Goal: Browse casually: Explore the website without a specific task or goal

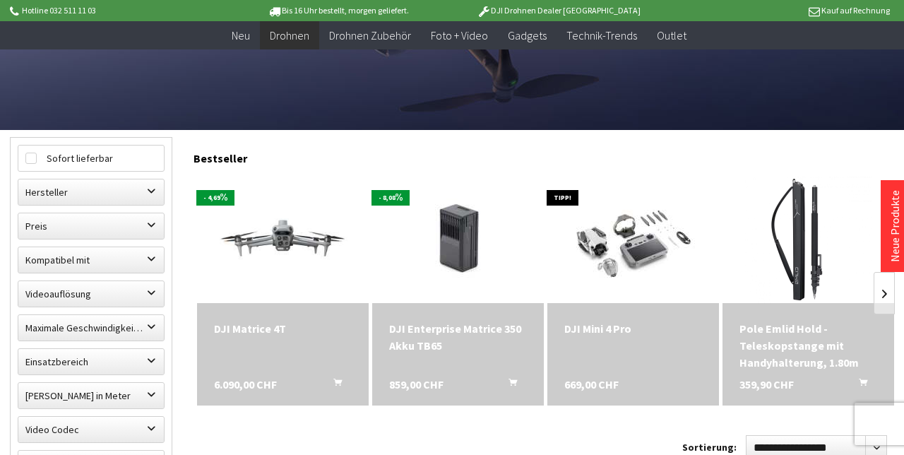
scroll to position [323, 0]
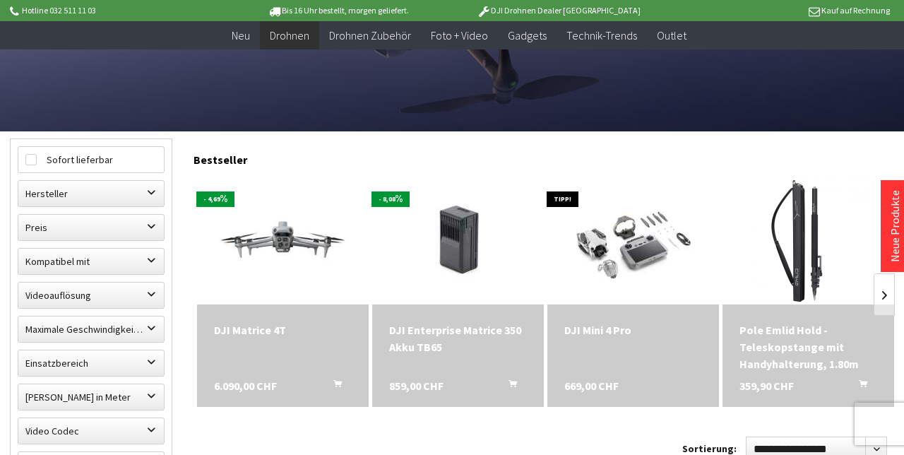
click at [884, 292] on link at bounding box center [884, 294] width 21 height 42
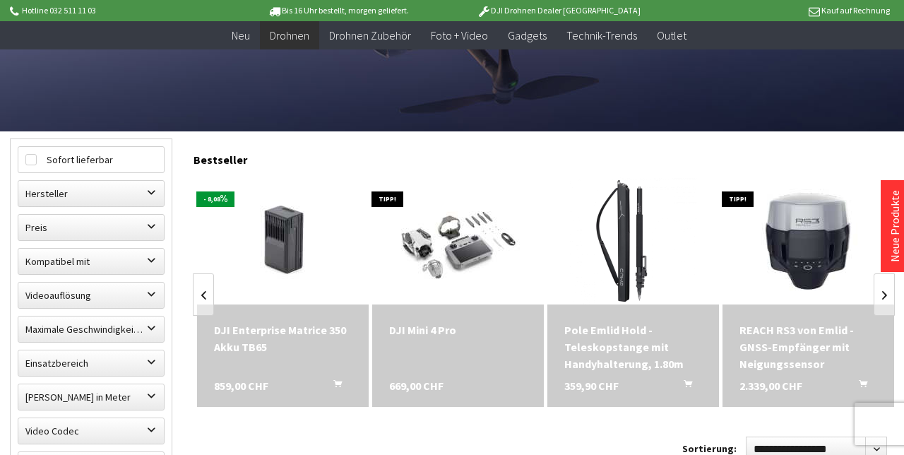
click at [889, 299] on link at bounding box center [884, 294] width 21 height 42
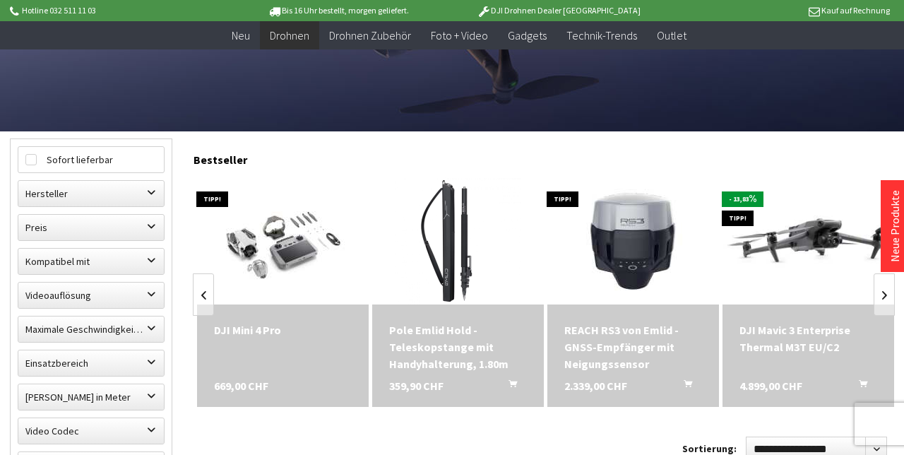
click at [884, 295] on link at bounding box center [884, 294] width 21 height 42
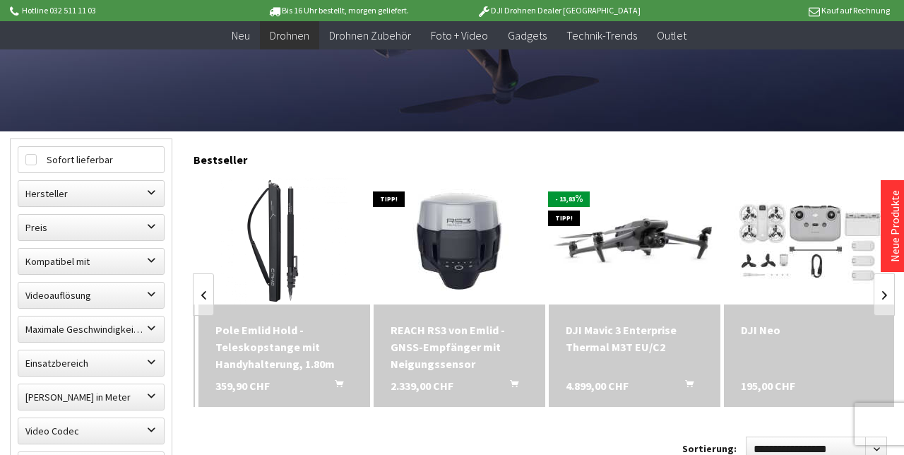
scroll to position [0, 525]
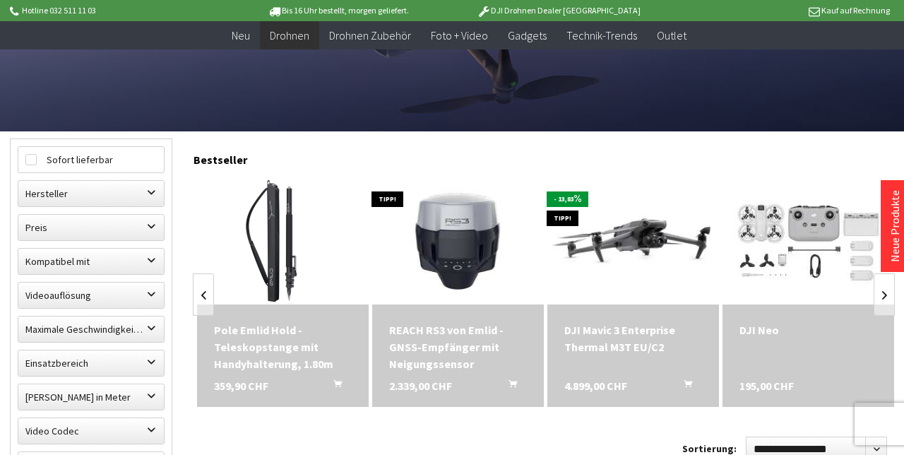
click at [884, 295] on link at bounding box center [884, 294] width 21 height 42
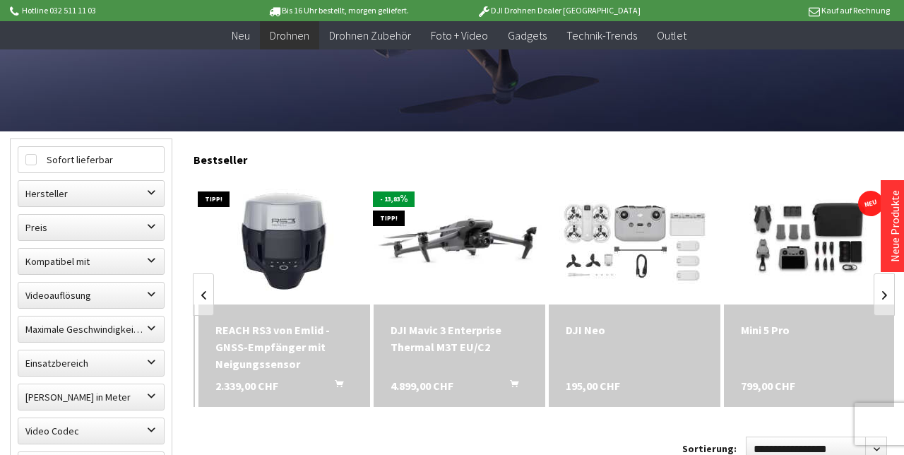
scroll to position [0, 701]
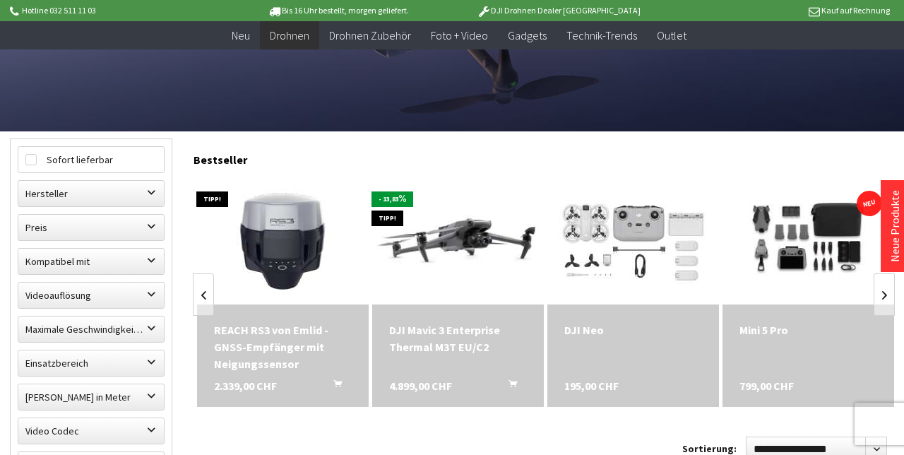
click at [884, 295] on link at bounding box center [884, 294] width 21 height 42
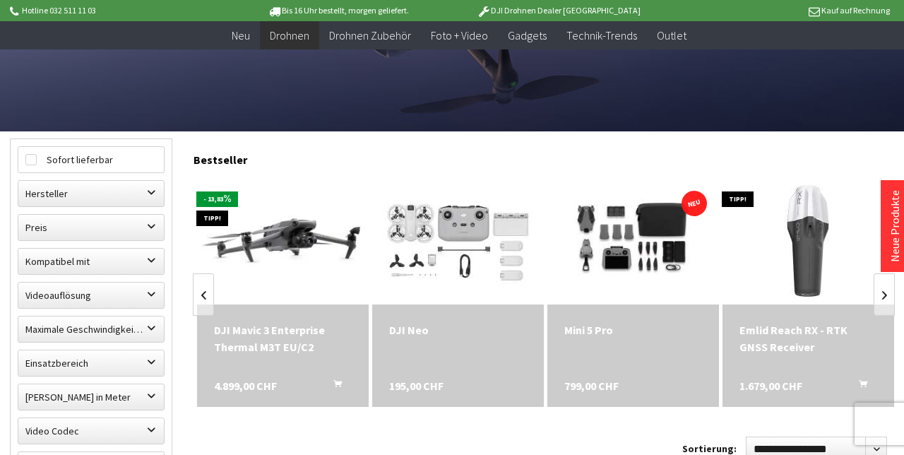
click at [884, 295] on link at bounding box center [884, 294] width 21 height 42
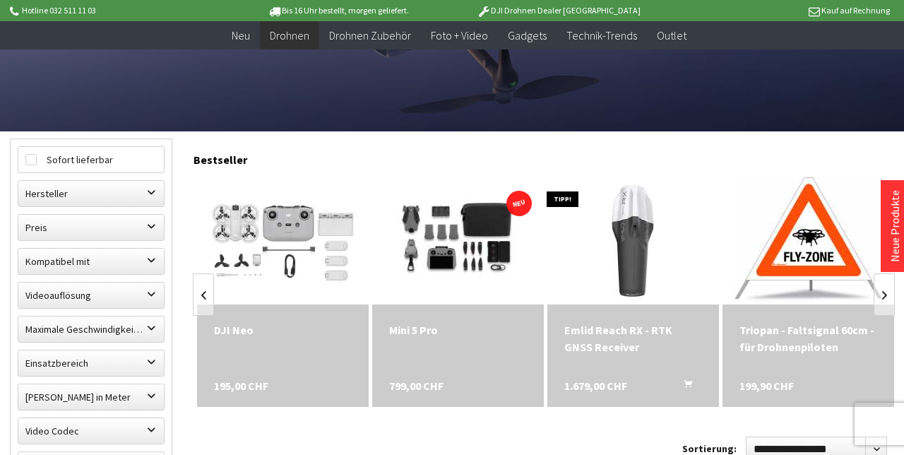
click at [884, 294] on link at bounding box center [884, 294] width 21 height 42
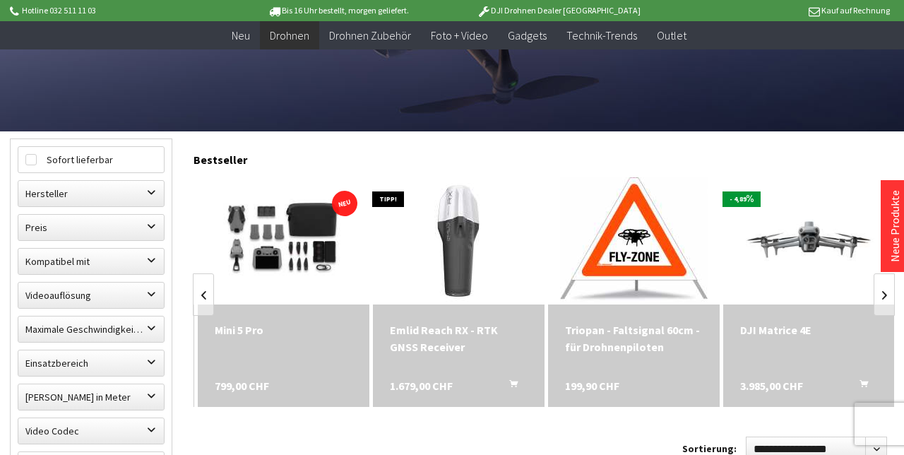
scroll to position [0, 1226]
click at [884, 294] on link at bounding box center [884, 294] width 21 height 42
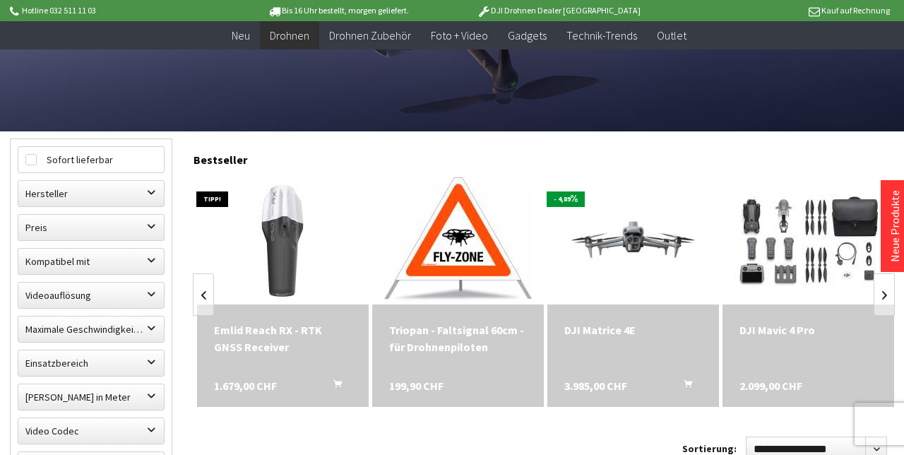
click at [884, 294] on link at bounding box center [884, 294] width 21 height 42
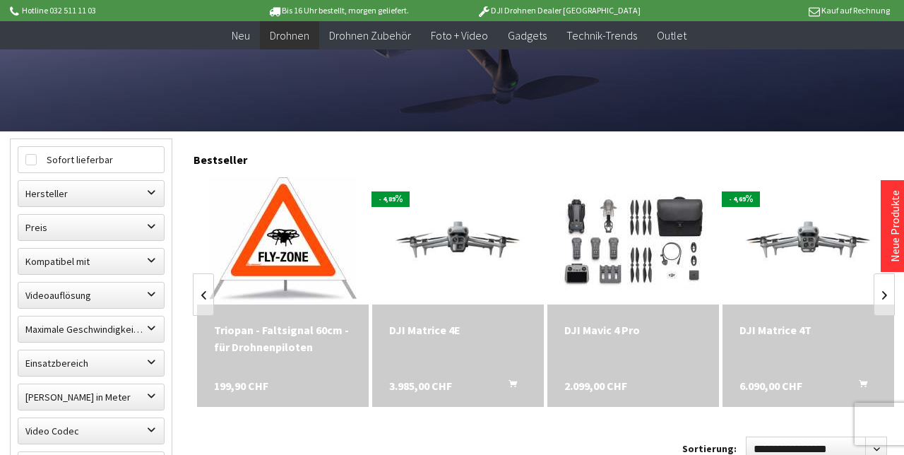
click at [884, 291] on link at bounding box center [884, 294] width 21 height 42
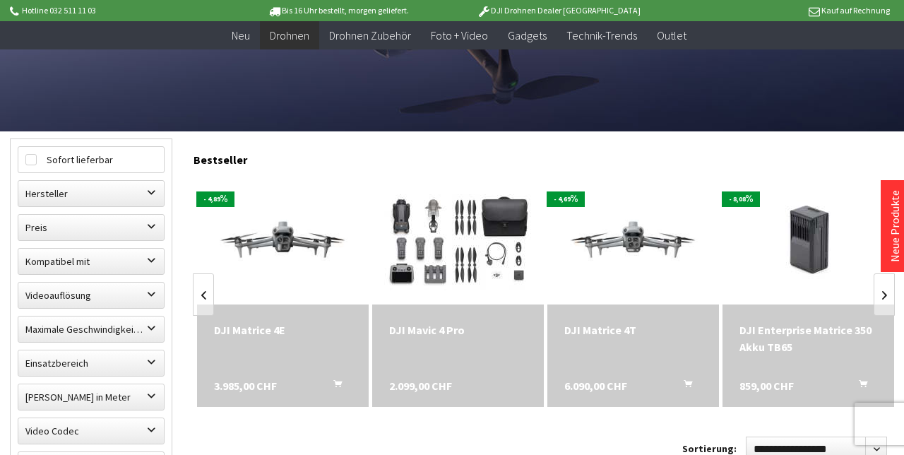
click at [884, 291] on link at bounding box center [884, 294] width 21 height 42
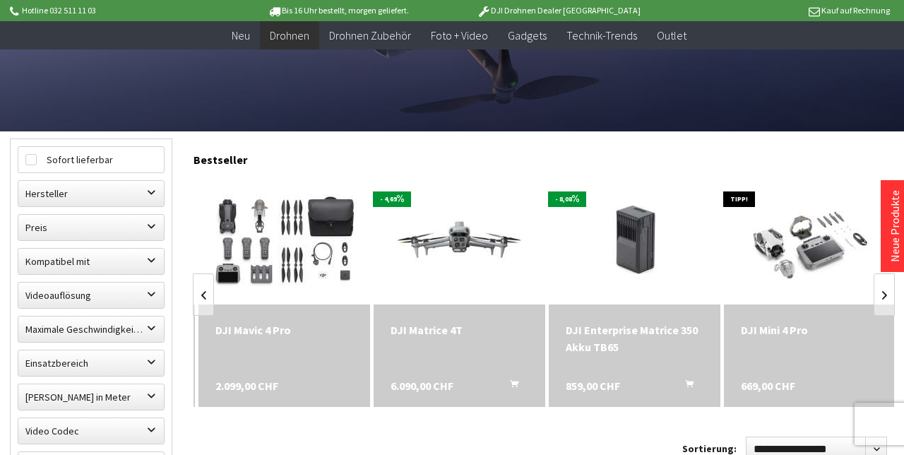
scroll to position [0, 1926]
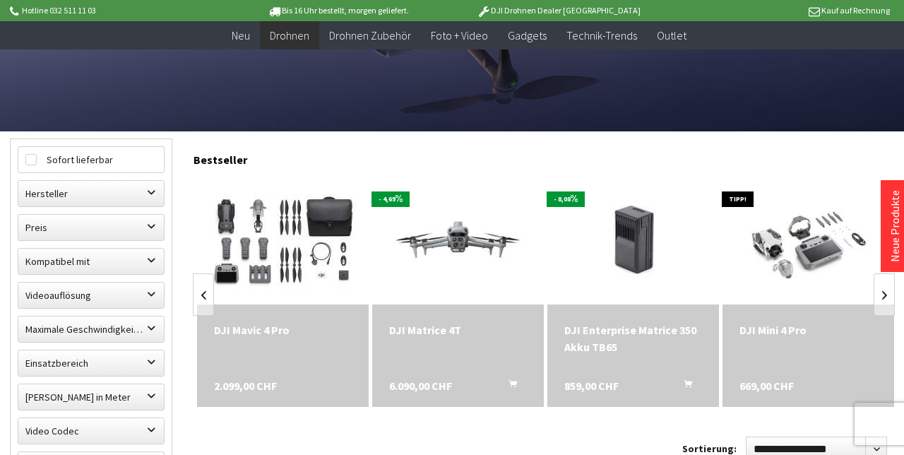
click at [878, 290] on link at bounding box center [884, 294] width 21 height 42
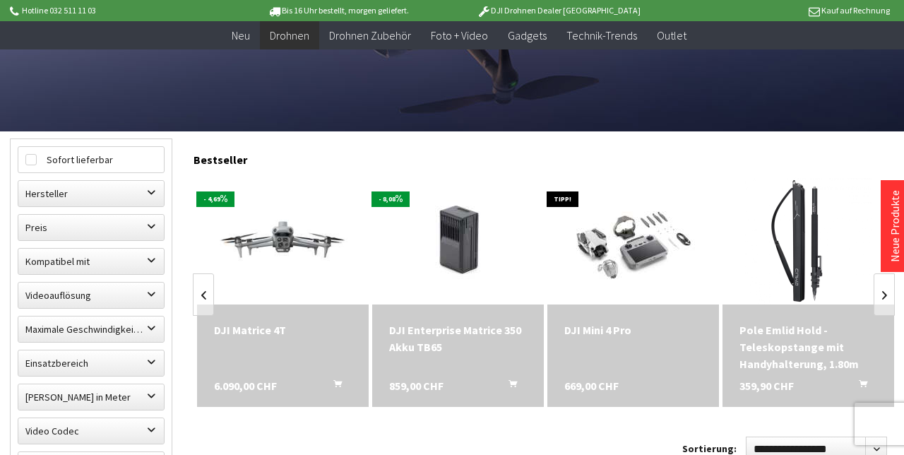
click at [879, 288] on link at bounding box center [884, 294] width 21 height 42
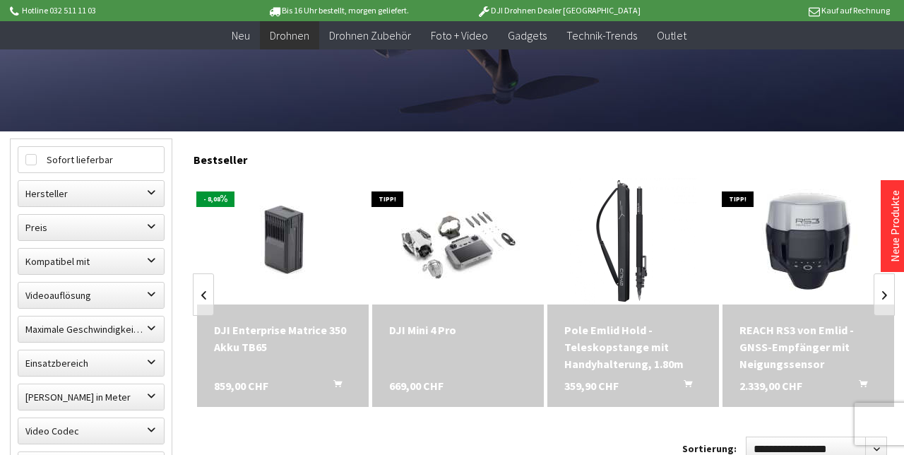
click at [883, 295] on link at bounding box center [884, 294] width 21 height 42
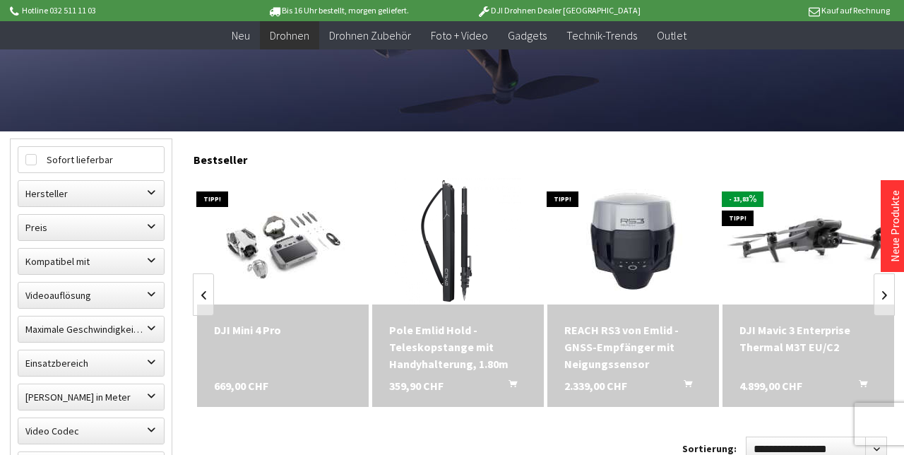
click at [883, 295] on link at bounding box center [884, 294] width 21 height 42
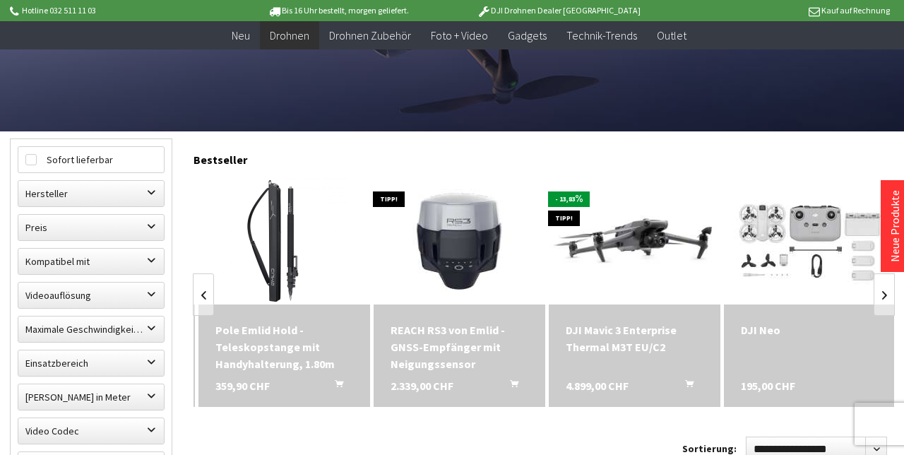
scroll to position [0, 525]
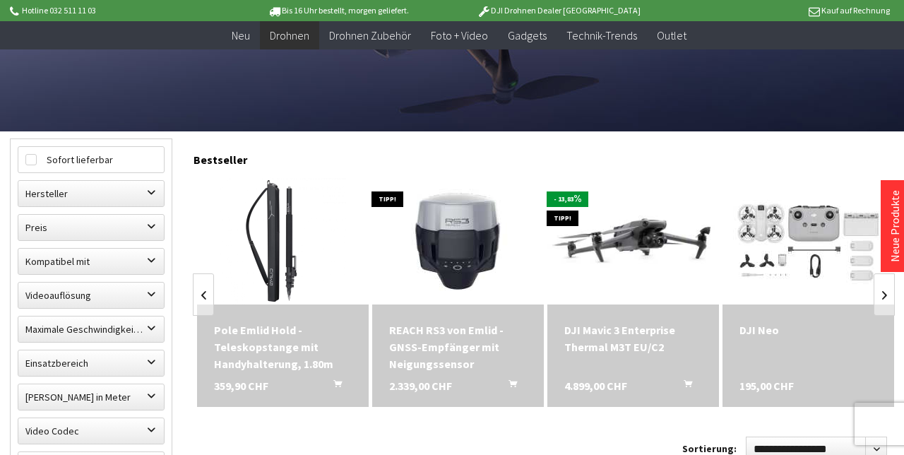
click at [884, 297] on link at bounding box center [884, 294] width 21 height 42
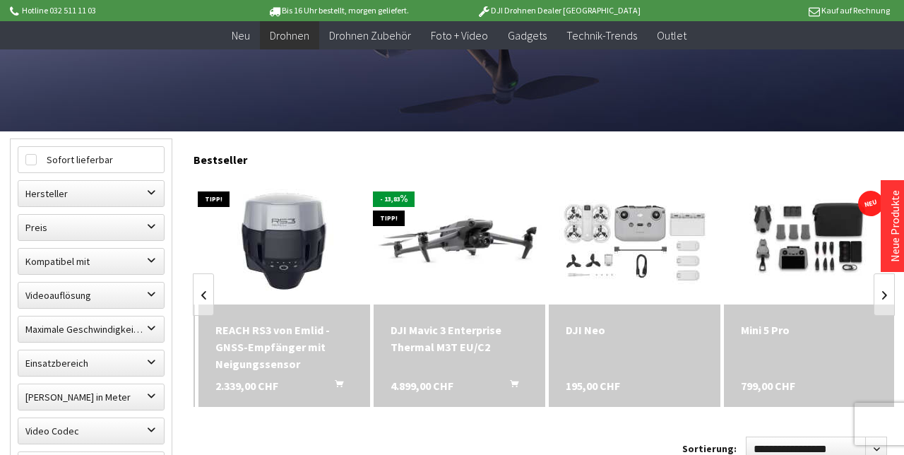
scroll to position [0, 701]
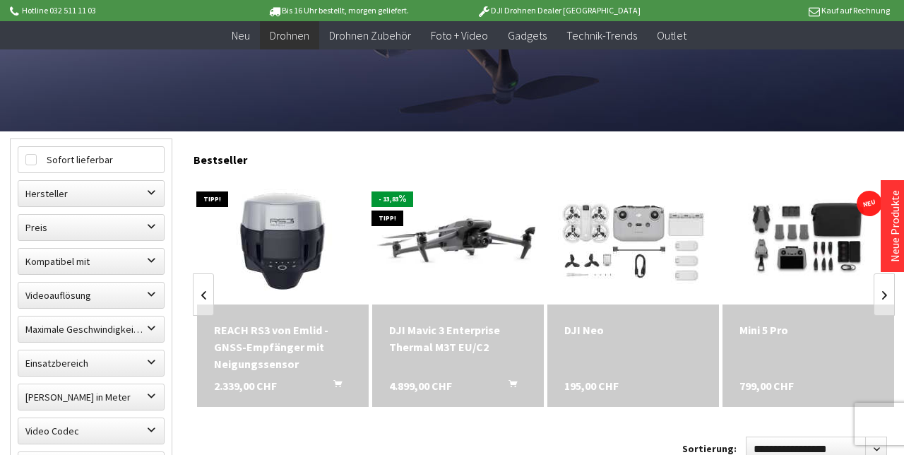
click at [887, 309] on link at bounding box center [884, 294] width 21 height 42
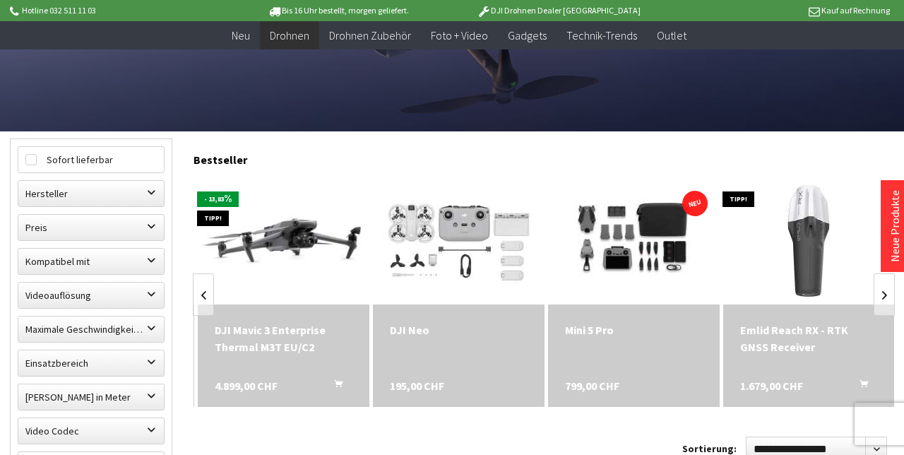
scroll to position [0, 876]
click at [888, 302] on link at bounding box center [884, 294] width 21 height 42
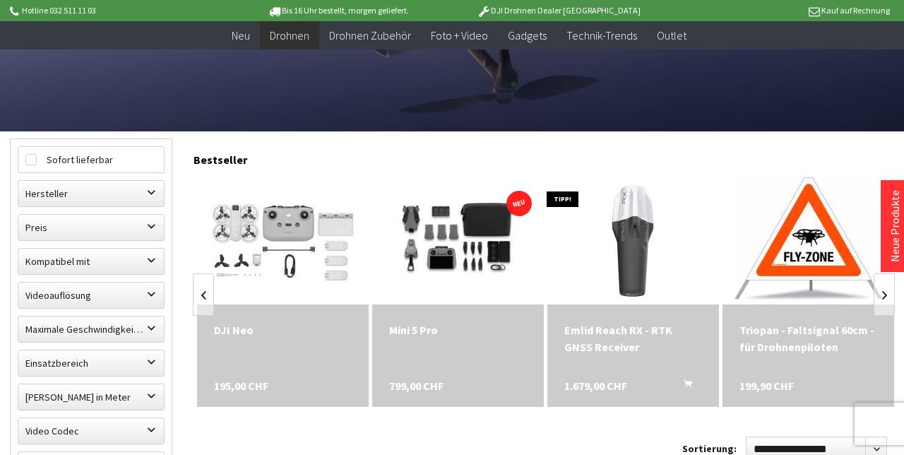
click at [881, 290] on link at bounding box center [884, 294] width 21 height 42
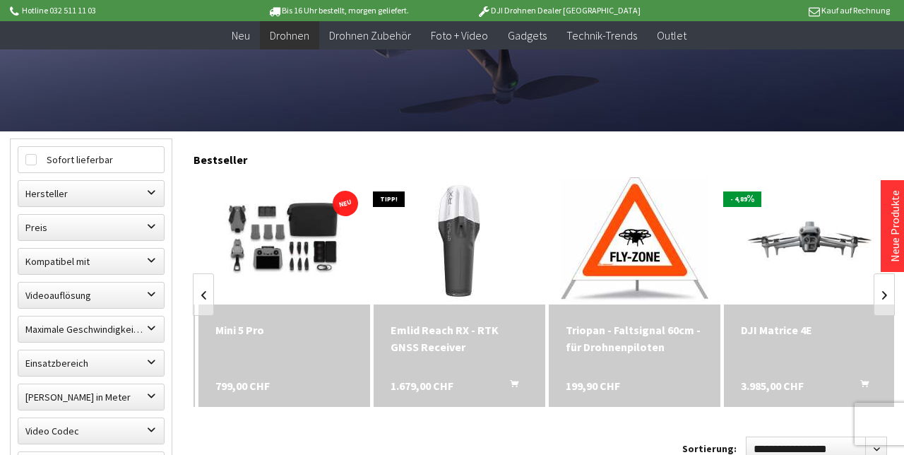
scroll to position [0, 1226]
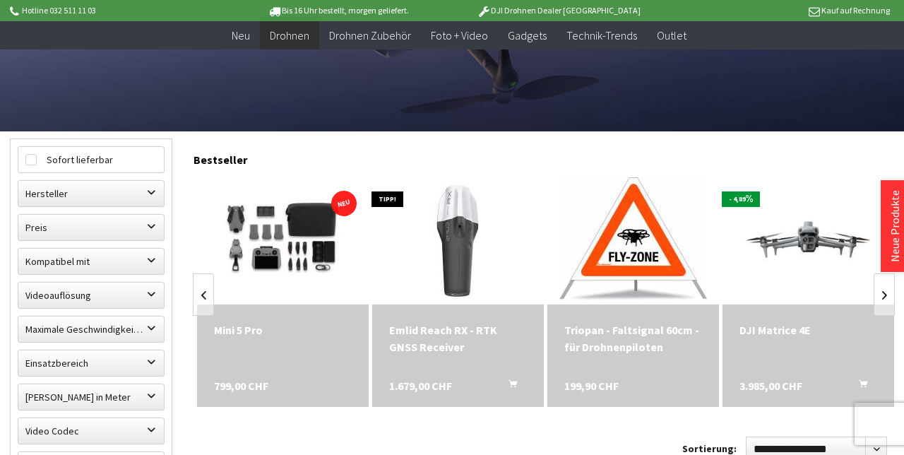
click at [884, 292] on link at bounding box center [884, 294] width 21 height 42
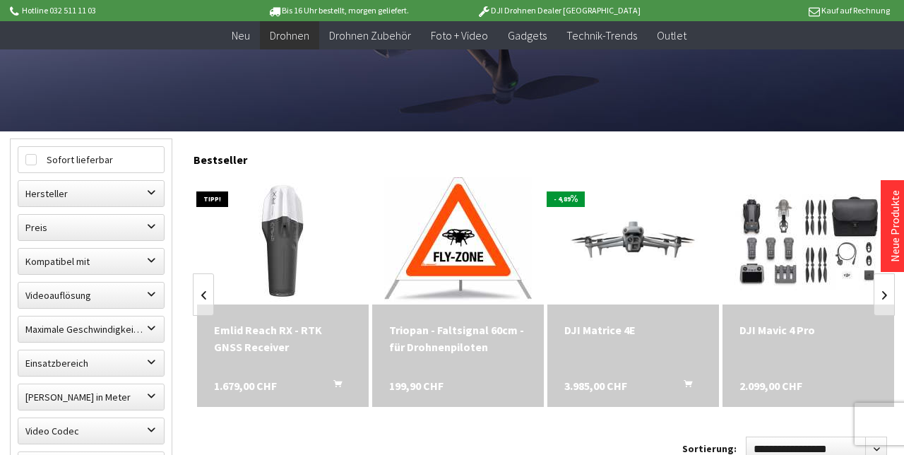
click at [884, 292] on link at bounding box center [884, 294] width 21 height 42
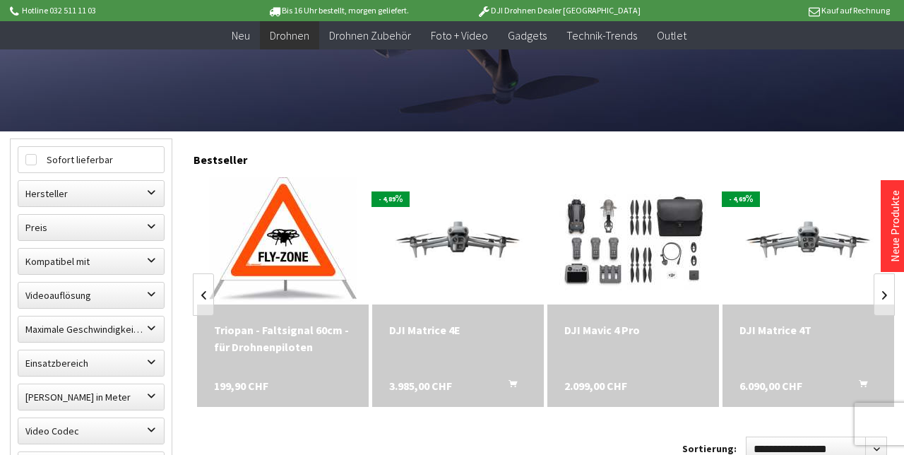
click at [884, 294] on link at bounding box center [884, 294] width 21 height 42
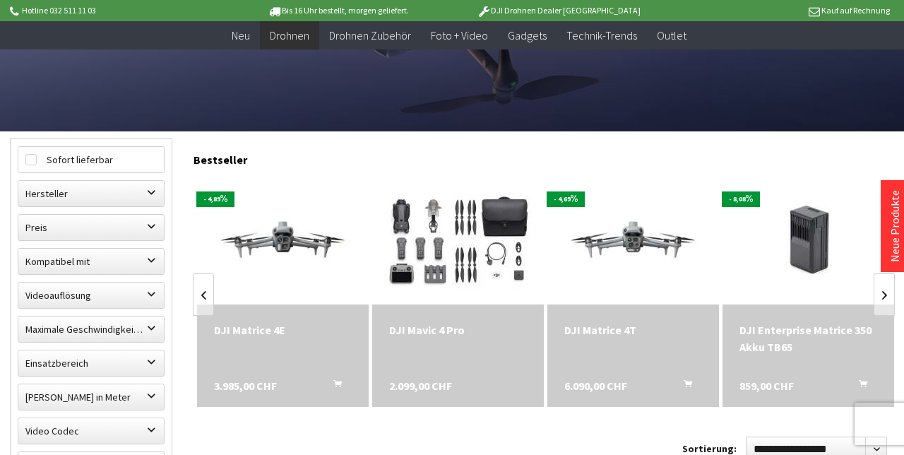
click at [880, 294] on link at bounding box center [884, 294] width 21 height 42
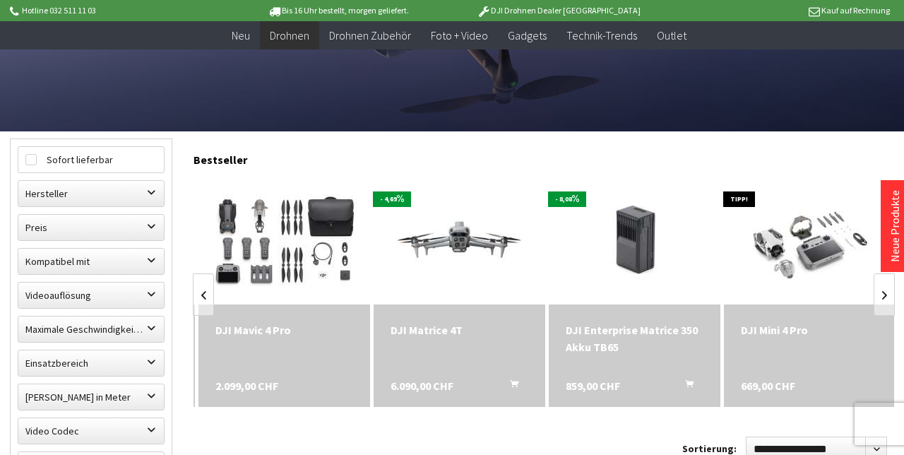
scroll to position [0, 1926]
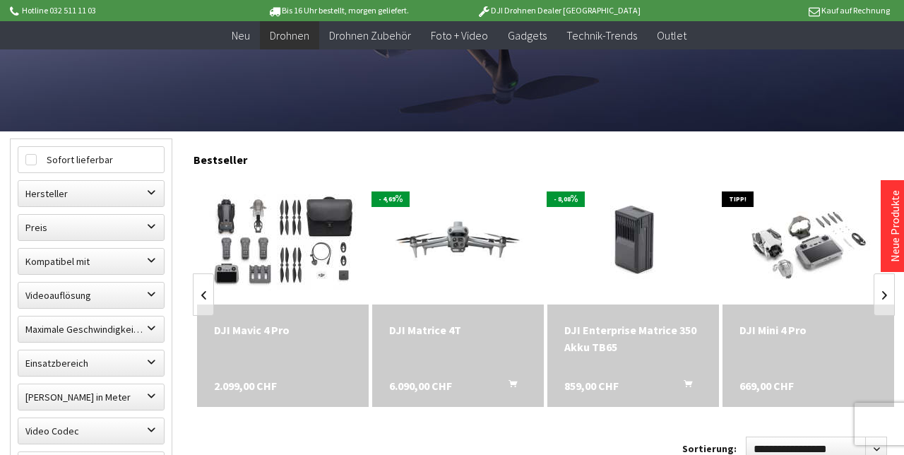
click at [884, 292] on link at bounding box center [884, 294] width 21 height 42
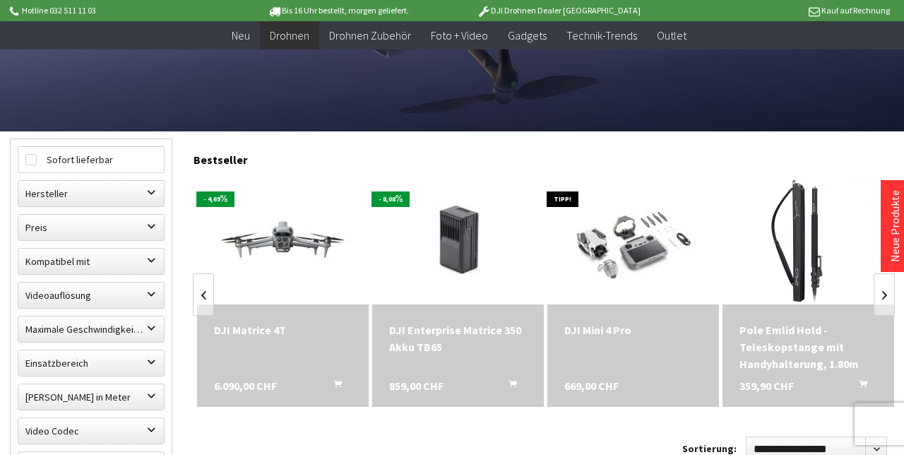
click at [884, 292] on link at bounding box center [884, 294] width 21 height 42
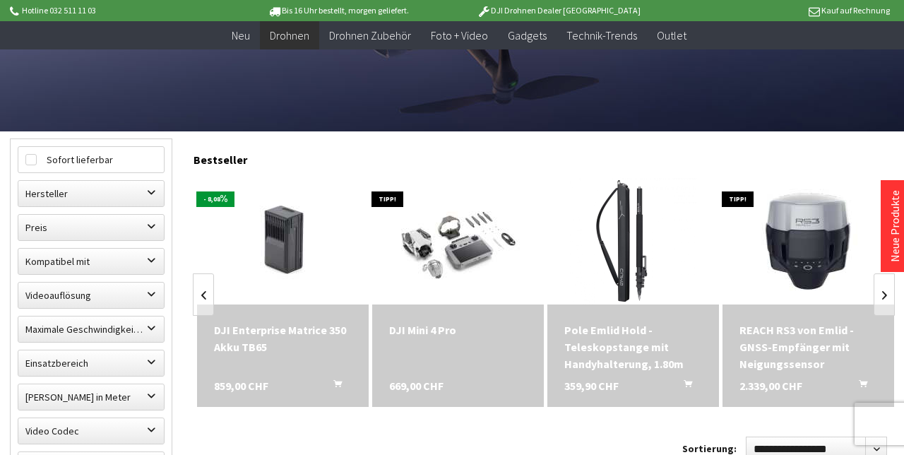
click at [884, 292] on link at bounding box center [884, 294] width 21 height 42
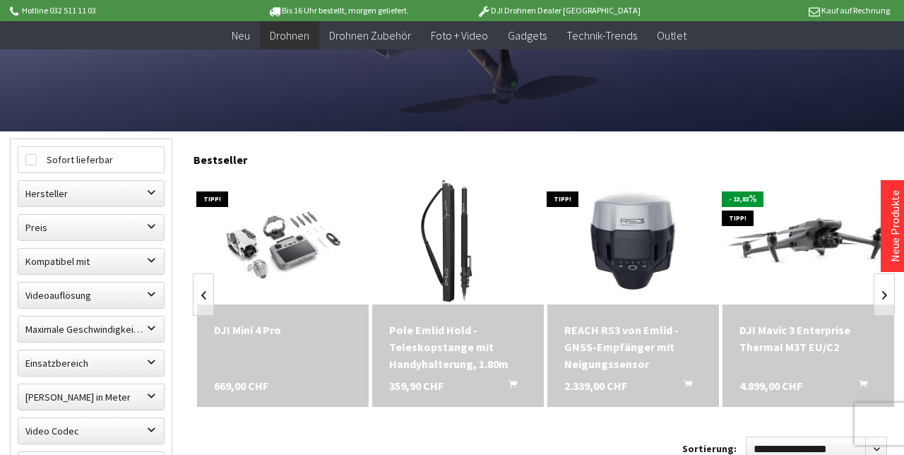
click at [884, 292] on link at bounding box center [884, 294] width 21 height 42
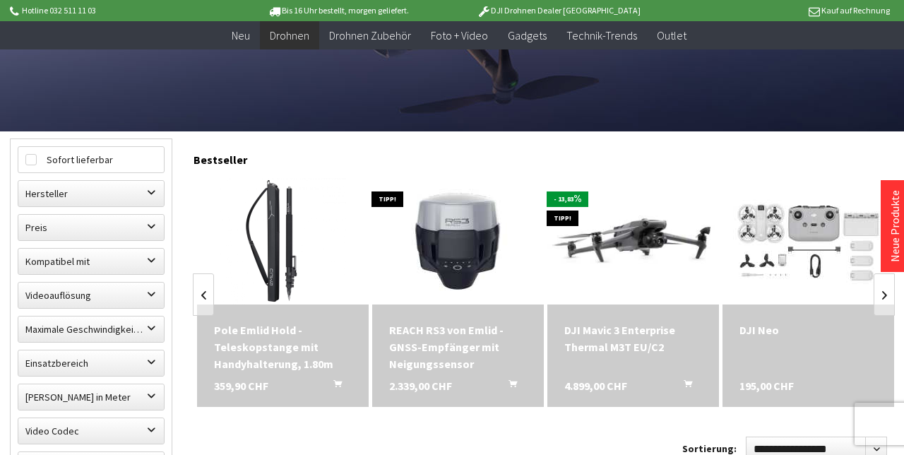
click at [884, 292] on link at bounding box center [884, 294] width 21 height 42
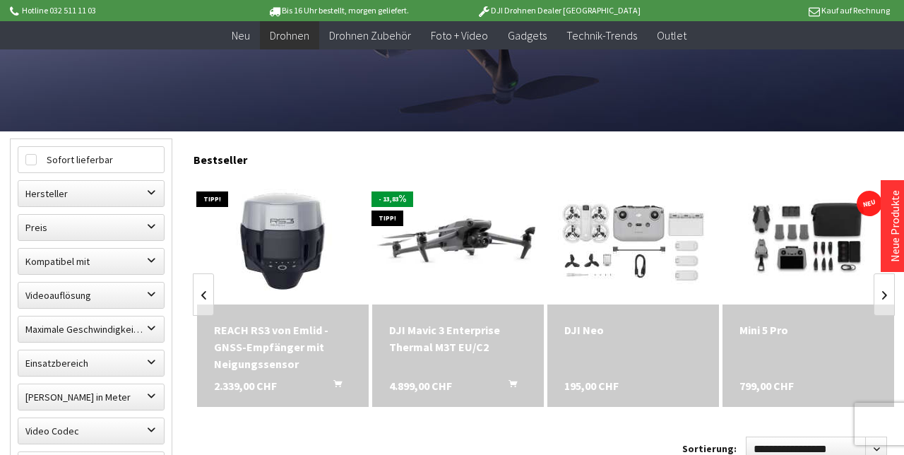
click at [884, 292] on link at bounding box center [884, 294] width 21 height 42
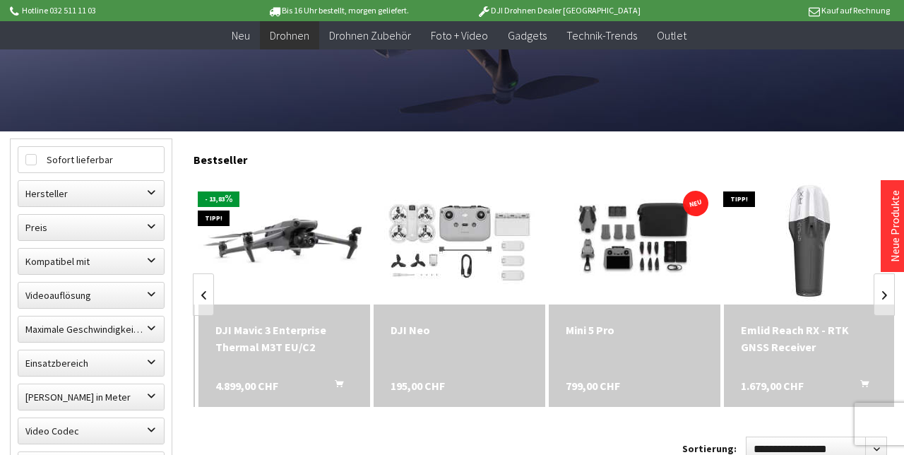
scroll to position [0, 876]
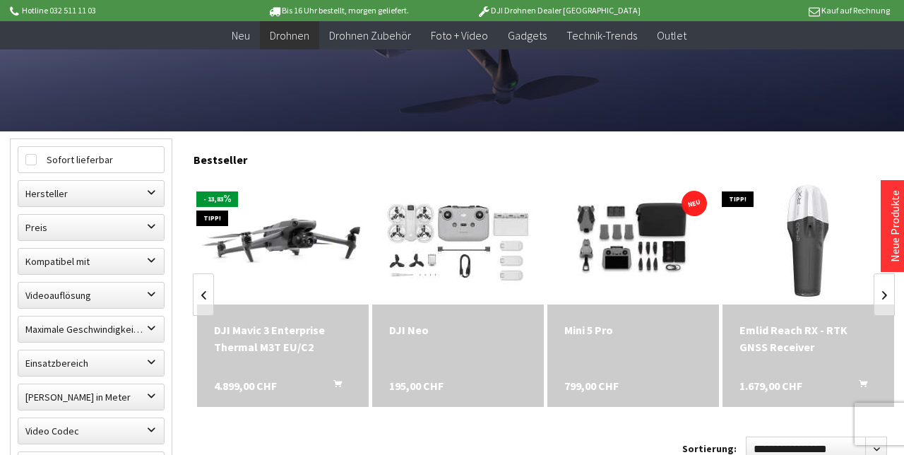
click at [889, 291] on link at bounding box center [884, 294] width 21 height 42
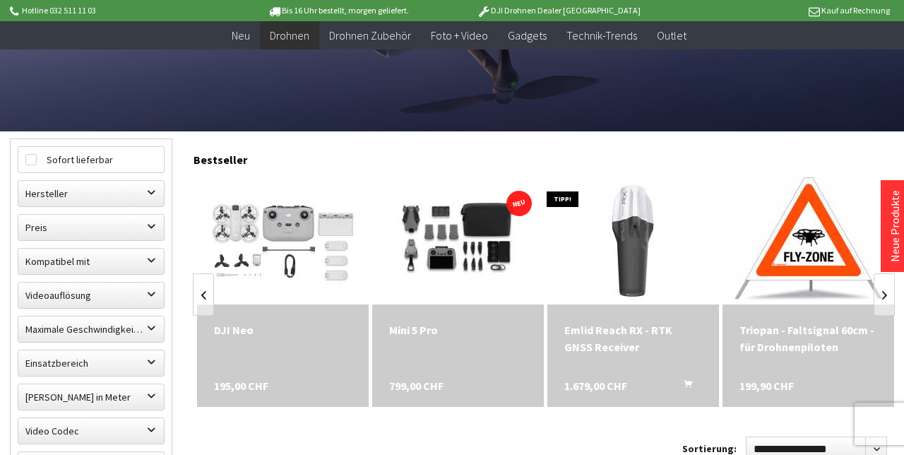
click at [891, 286] on link at bounding box center [884, 294] width 21 height 42
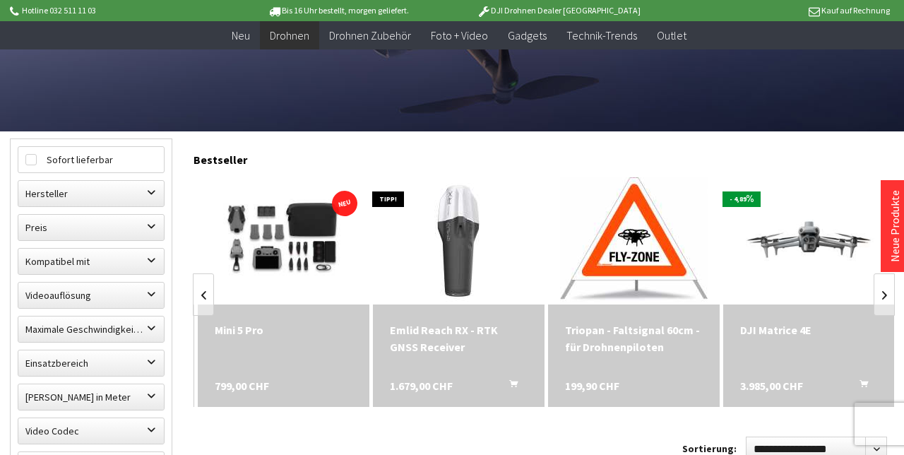
scroll to position [0, 1226]
click at [884, 294] on link at bounding box center [884, 294] width 21 height 42
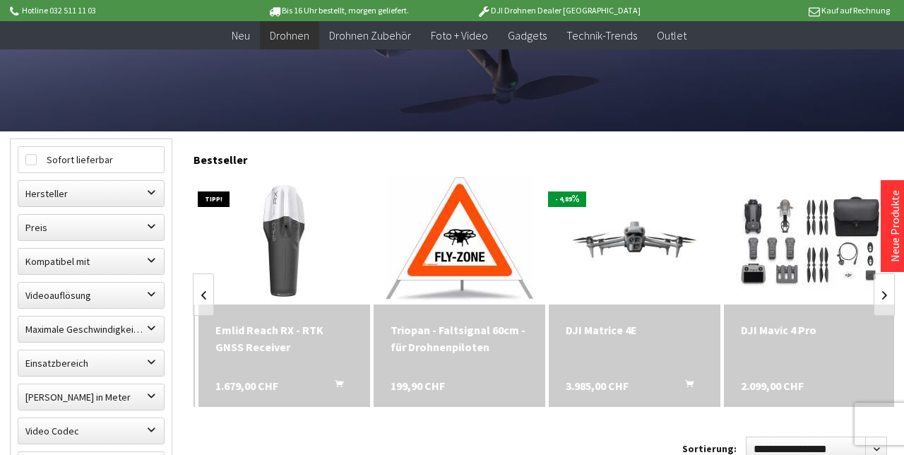
scroll to position [0, 1401]
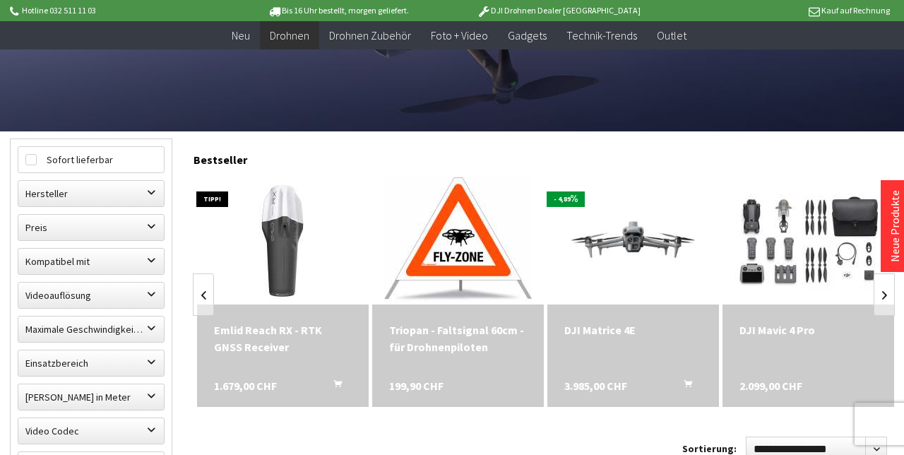
click at [884, 294] on link at bounding box center [884, 294] width 21 height 42
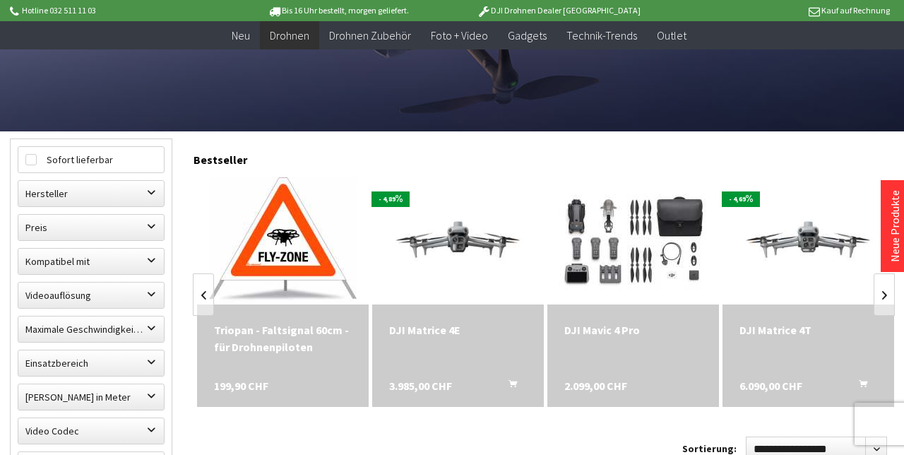
scroll to position [0, 1576]
click at [882, 294] on link at bounding box center [884, 294] width 21 height 42
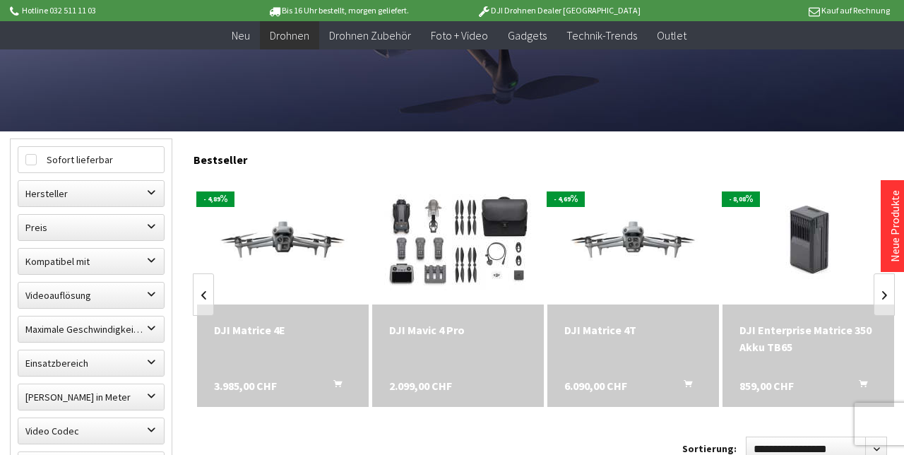
click at [882, 293] on link at bounding box center [884, 294] width 21 height 42
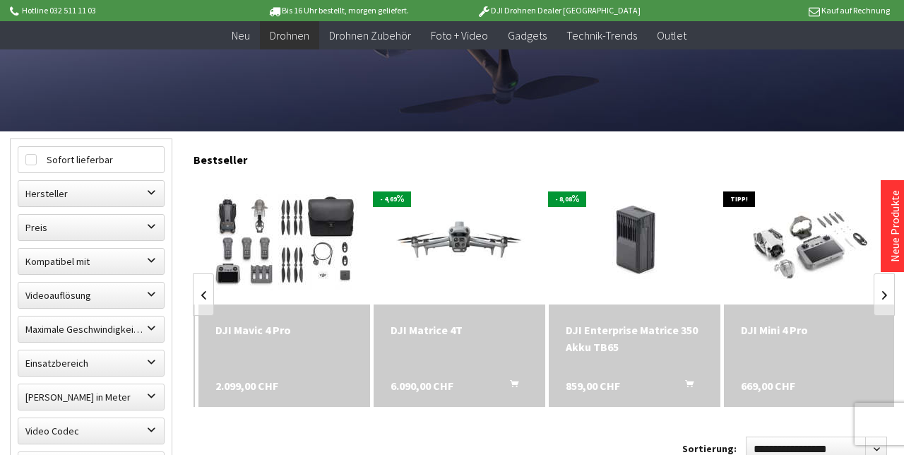
scroll to position [0, 1926]
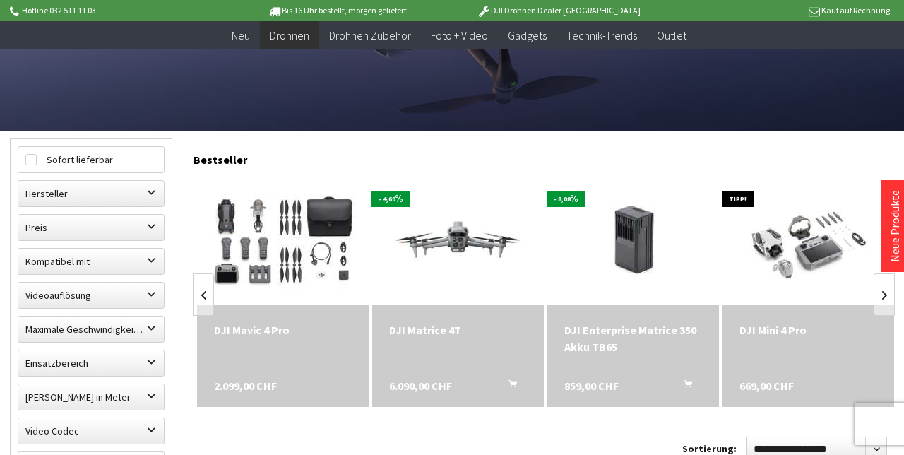
click at [881, 292] on link at bounding box center [884, 294] width 21 height 42
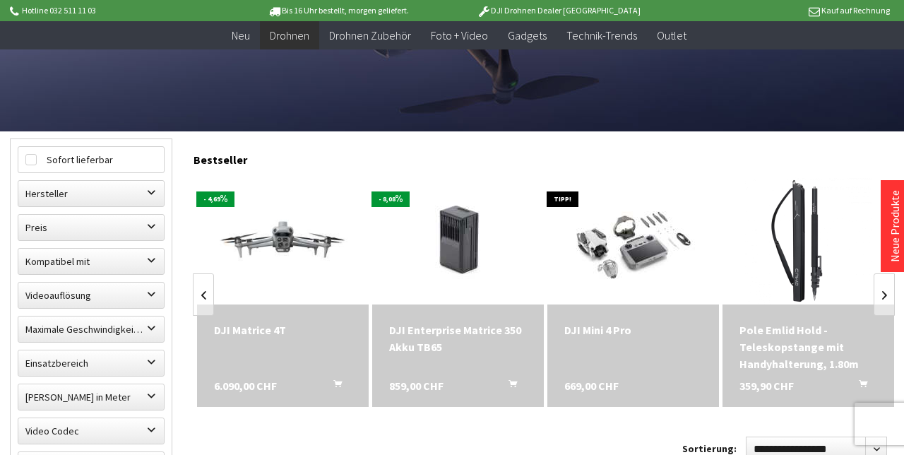
click at [881, 292] on link at bounding box center [884, 294] width 21 height 42
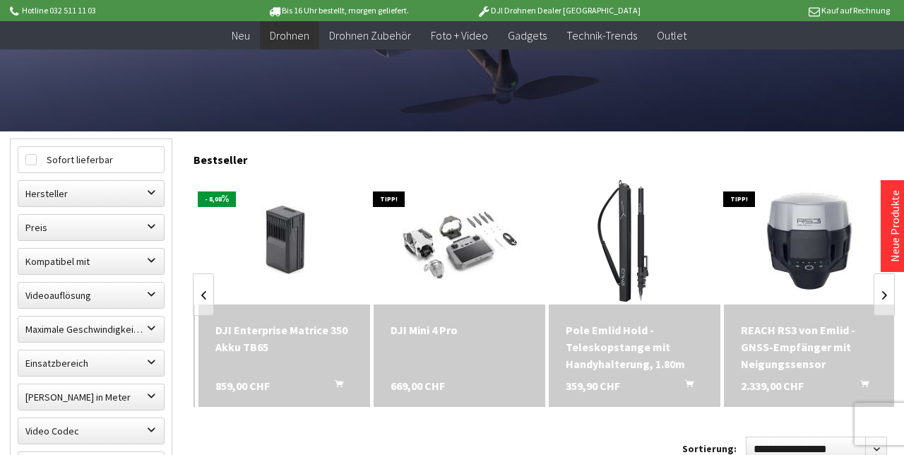
scroll to position [0, 175]
